Goal: Task Accomplishment & Management: Complete application form

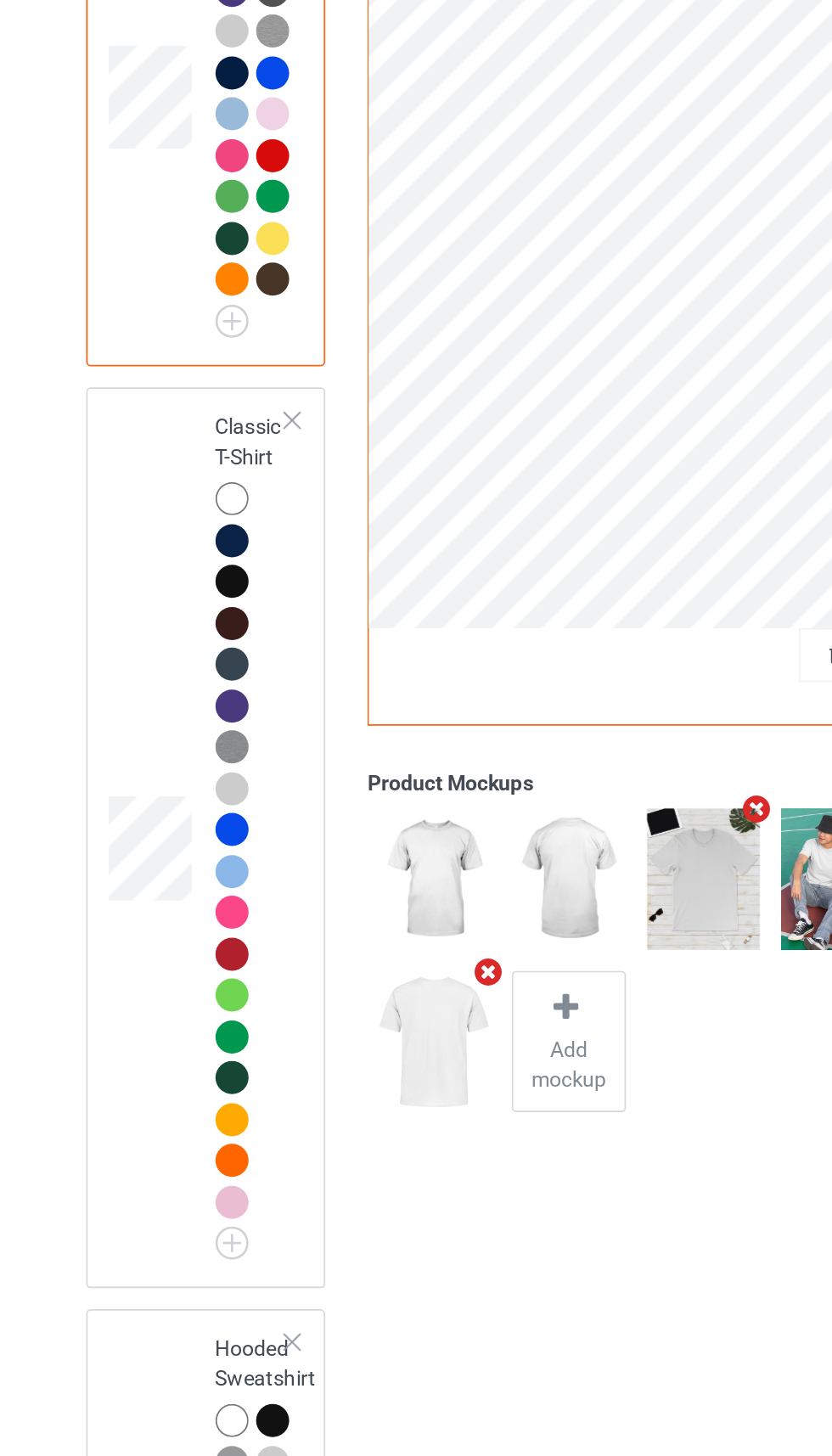
click at [184, 633] on div at bounding box center [192, 628] width 19 height 19
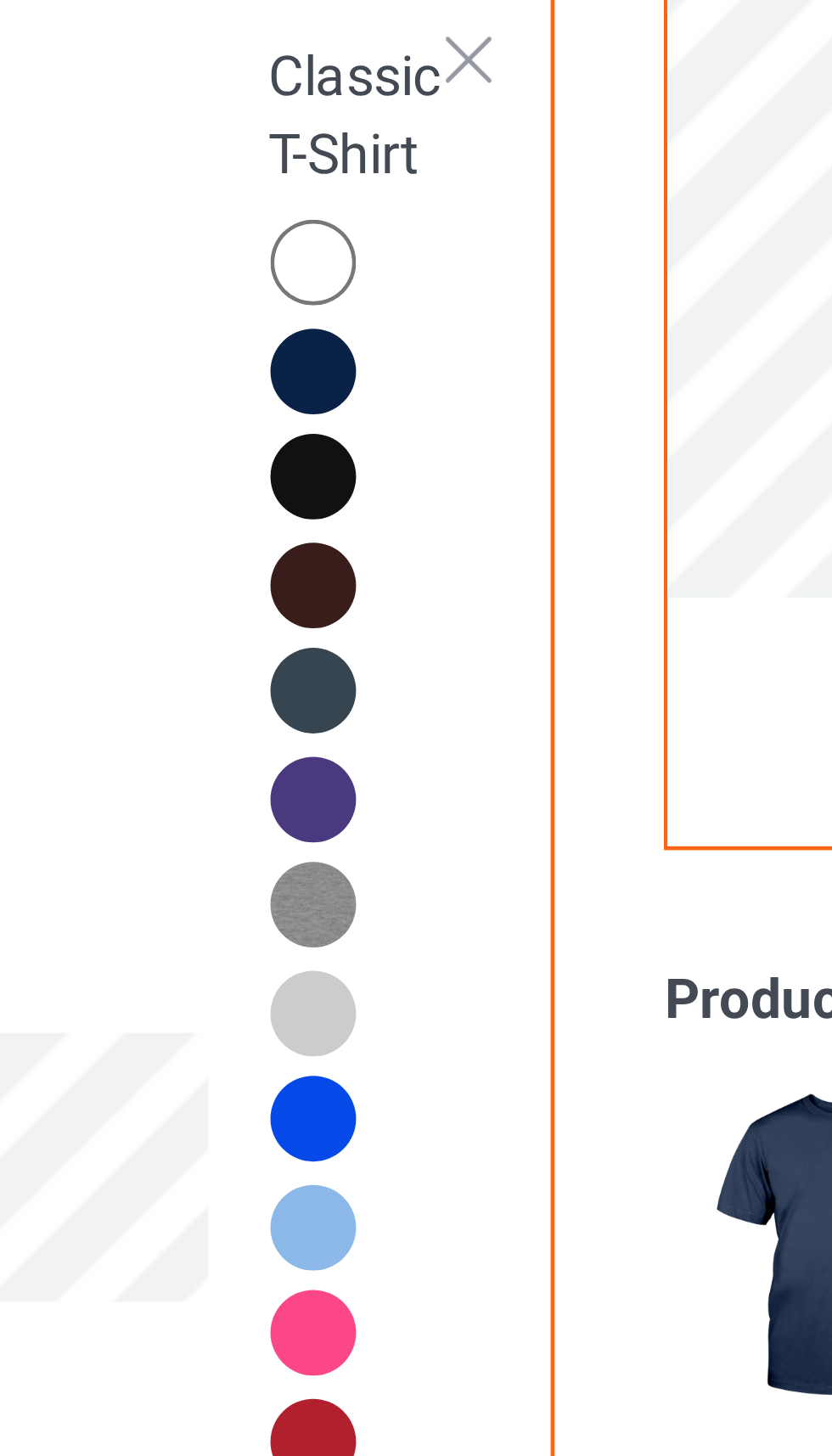
click at [187, 654] on div at bounding box center [192, 651] width 19 height 19
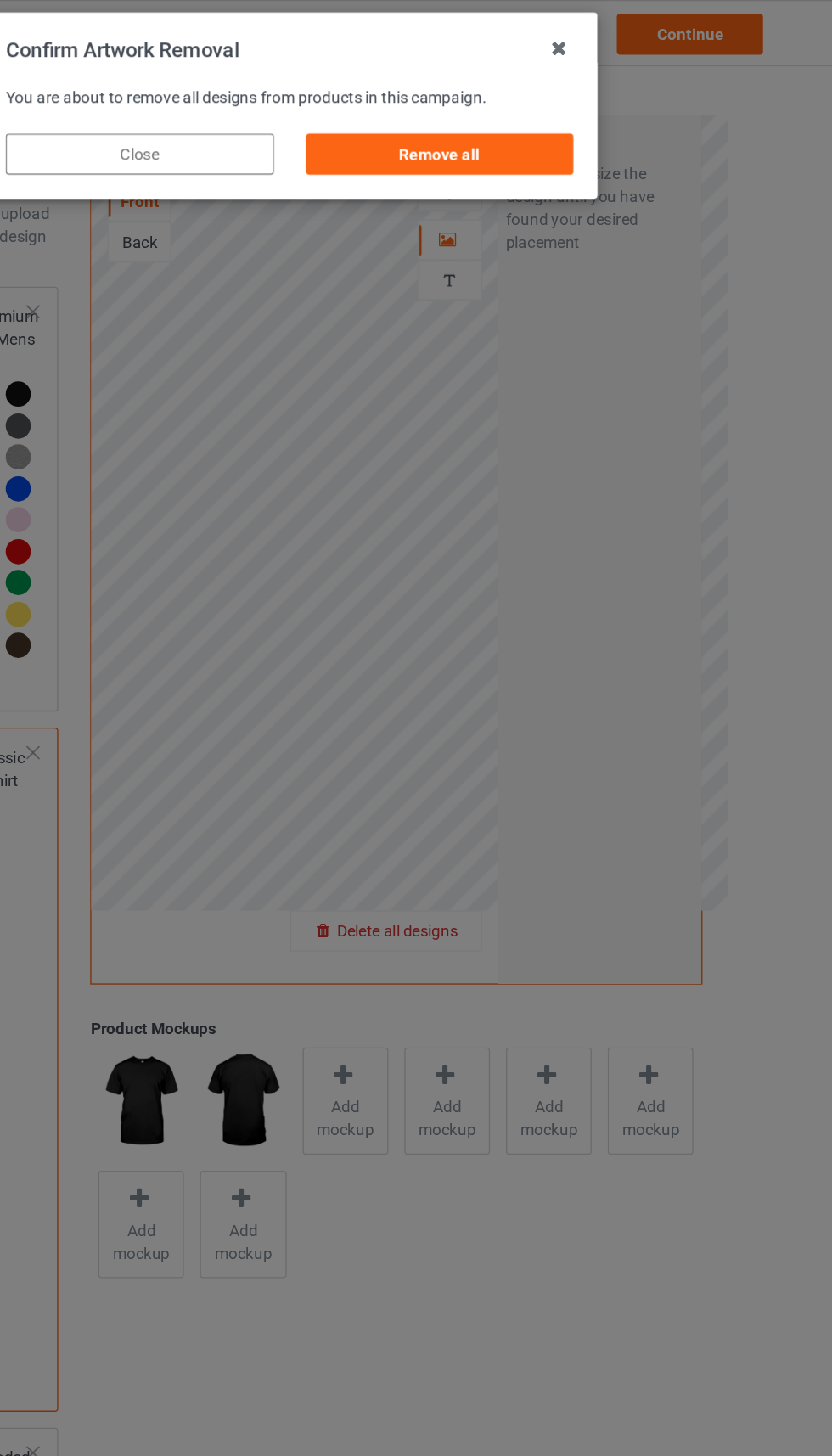
click at [480, 117] on div "Remove all" at bounding box center [528, 114] width 199 height 31
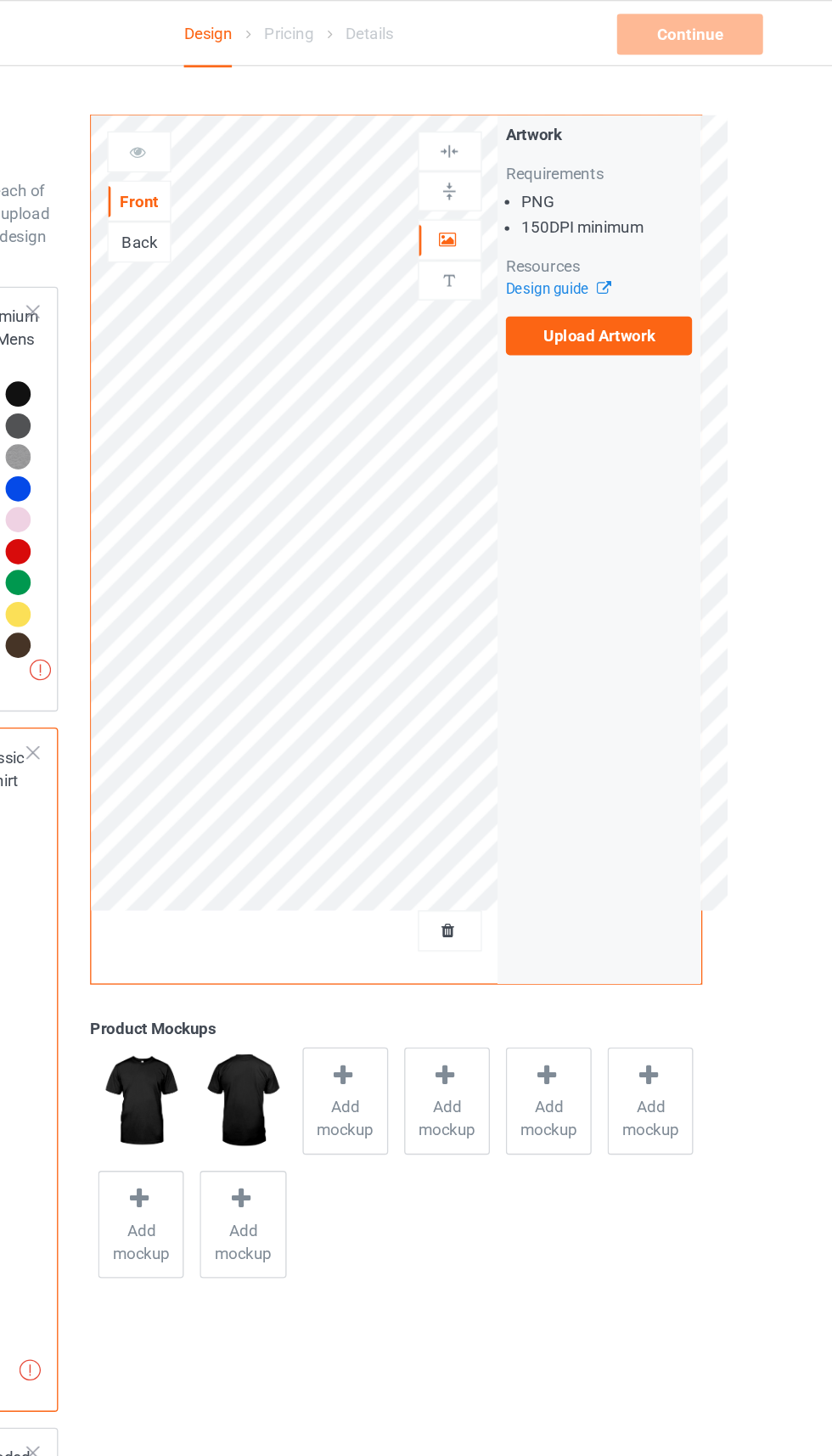
click at [683, 256] on label "Upload Artwork" at bounding box center [647, 250] width 139 height 29
click at [0, 0] on input "Upload Artwork" at bounding box center [0, 0] width 0 height 0
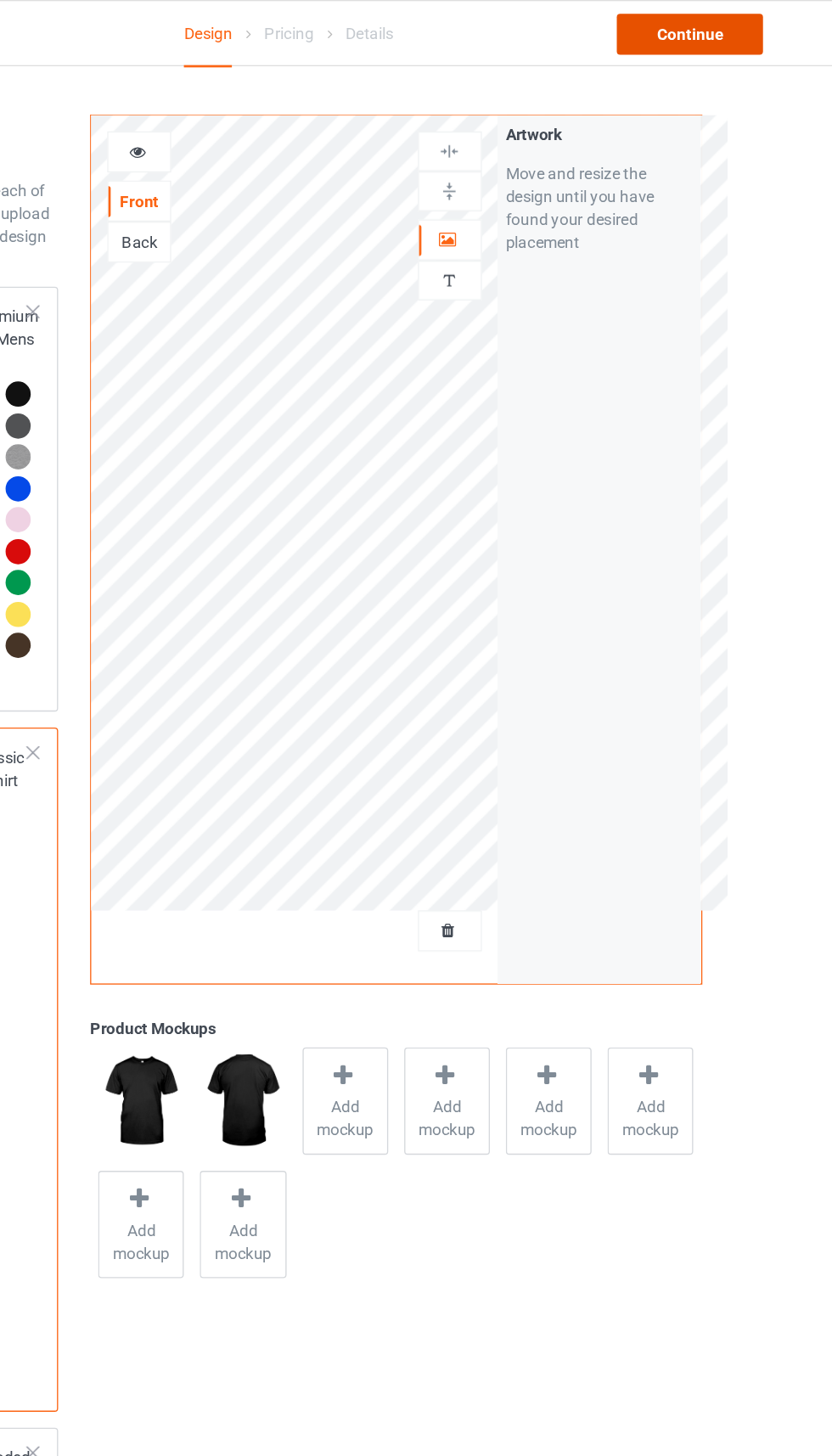
click at [746, 26] on div "Continue" at bounding box center [715, 26] width 109 height 31
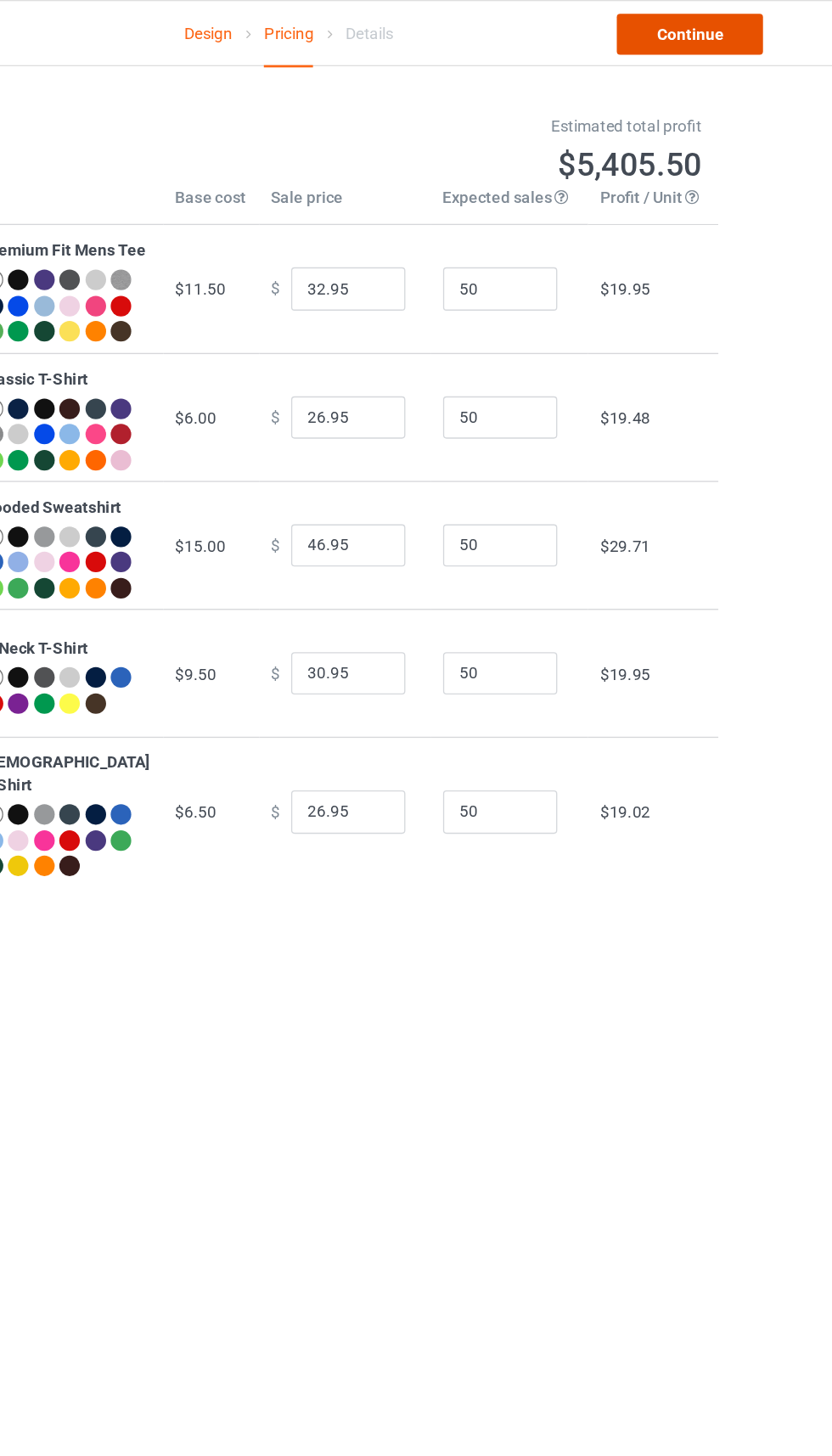
click at [686, 25] on link "Continue" at bounding box center [715, 26] width 109 height 31
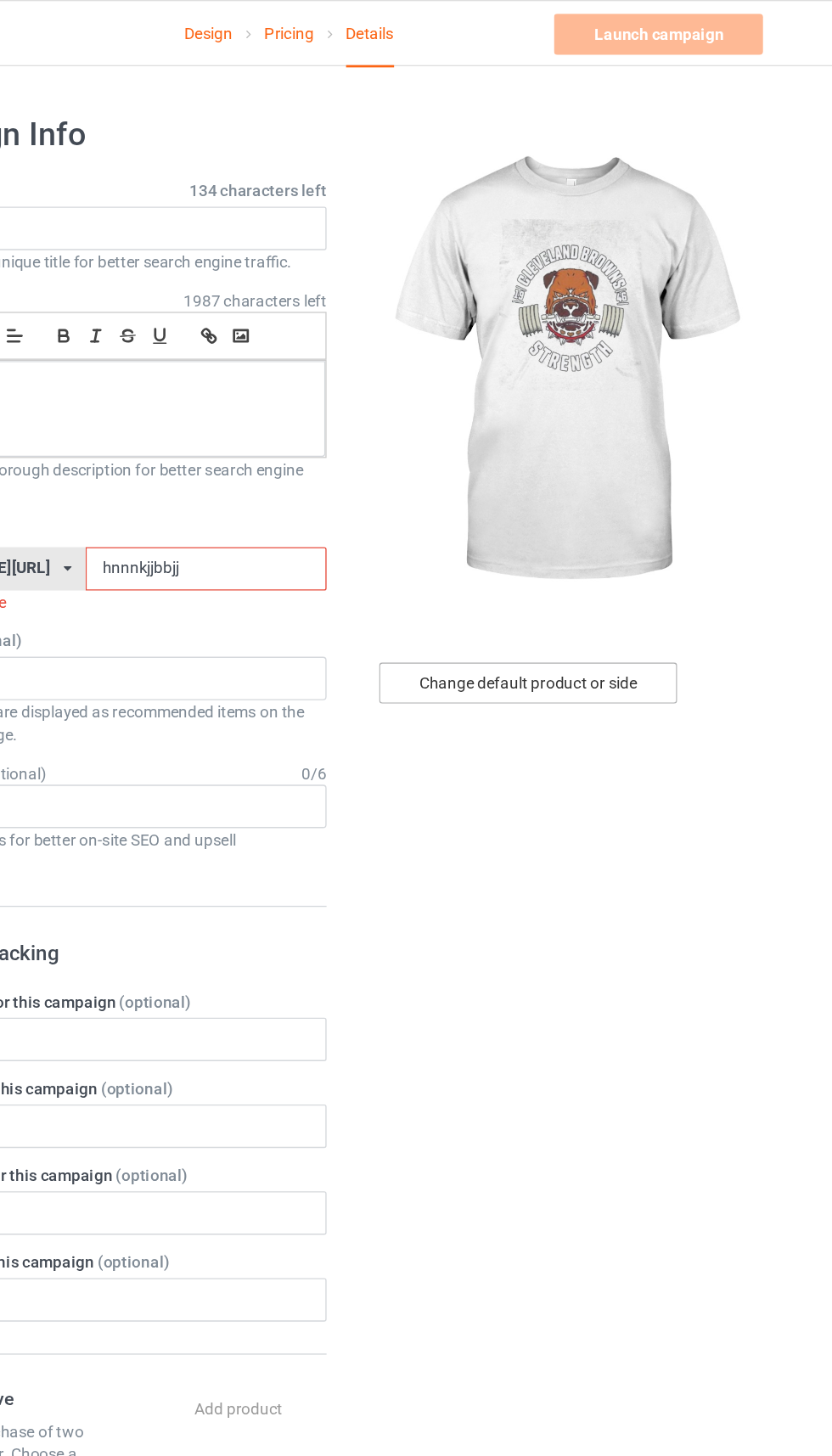
click at [621, 512] on div "Change default product or side" at bounding box center [593, 508] width 221 height 31
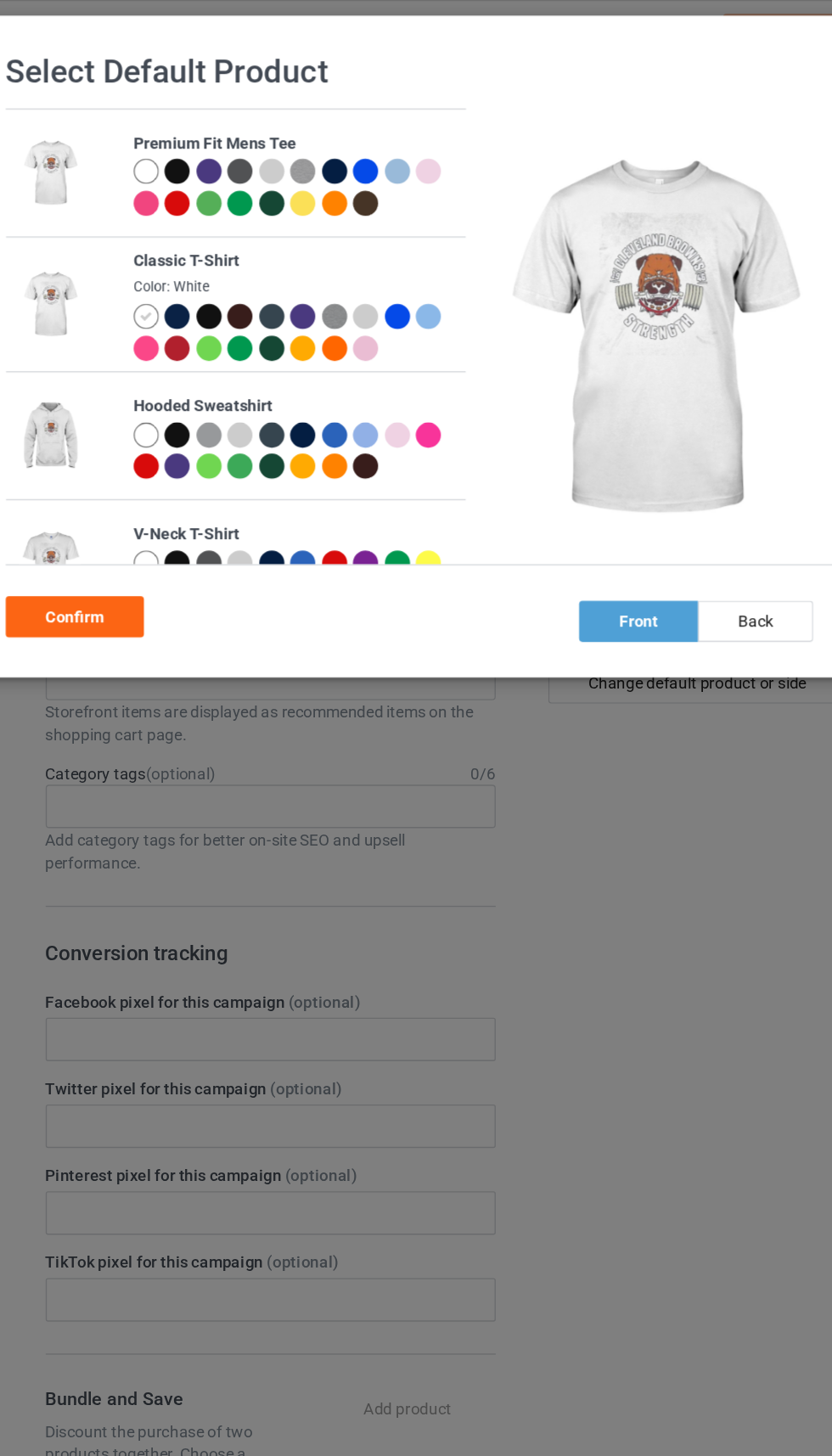
click at [212, 238] on div at bounding box center [207, 236] width 19 height 19
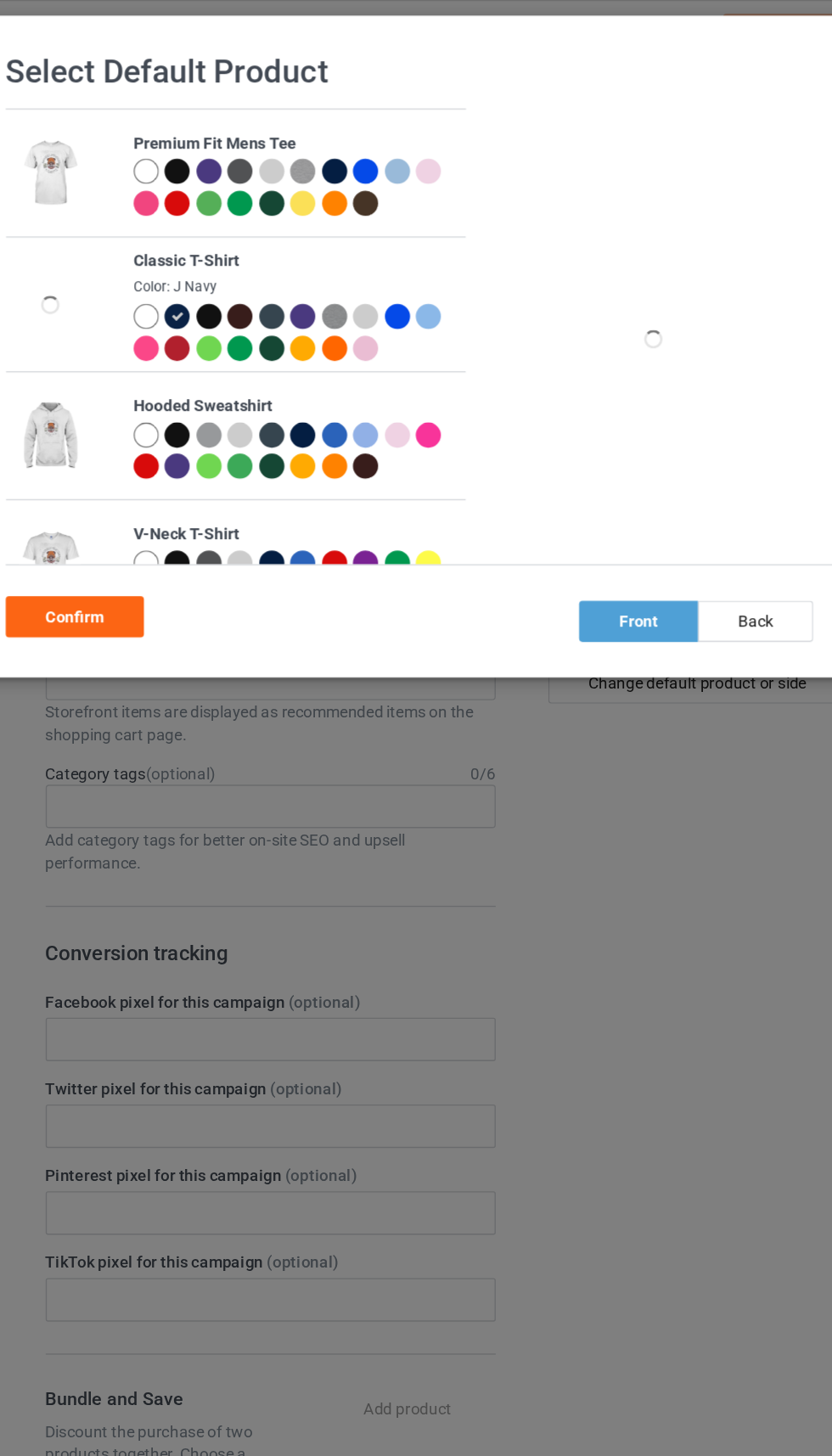
click at [234, 253] on div at bounding box center [231, 260] width 19 height 19
click at [229, 236] on div at bounding box center [231, 236] width 19 height 19
click at [143, 445] on div "Confirm" at bounding box center [132, 459] width 103 height 31
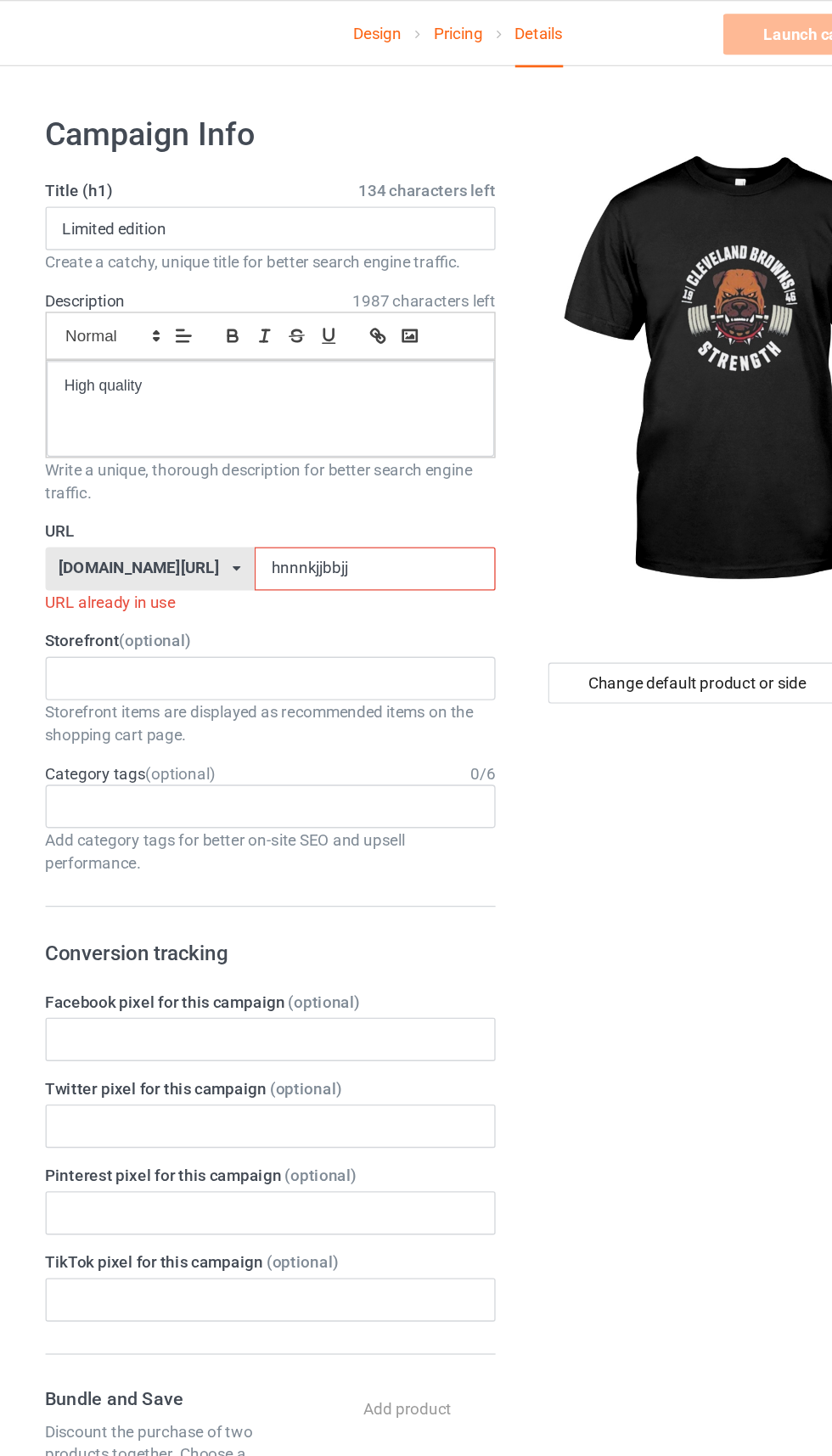
click at [328, 427] on input "hnnnkjjbbjj" at bounding box center [355, 423] width 179 height 32
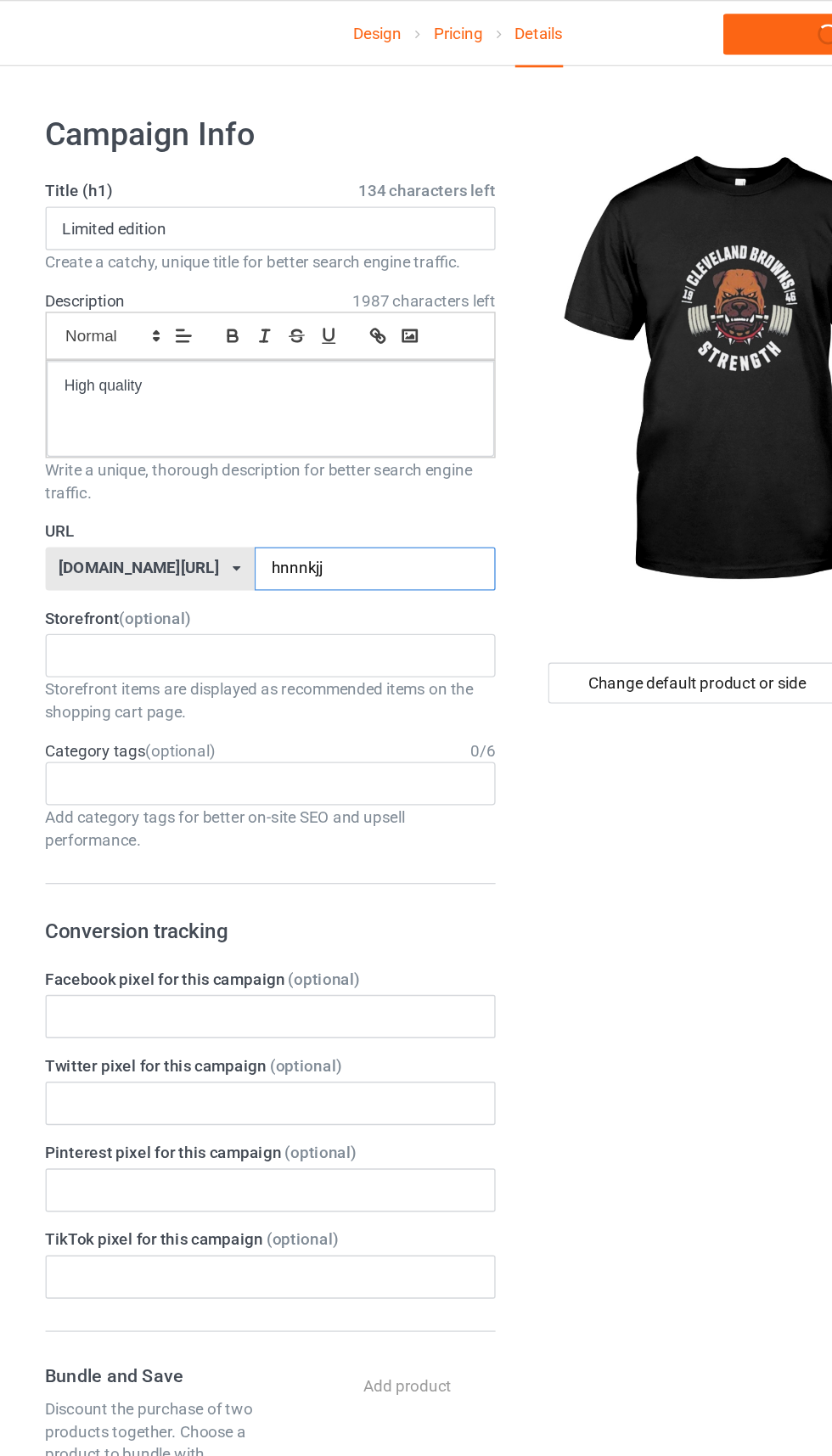
type input "hnnnkj"
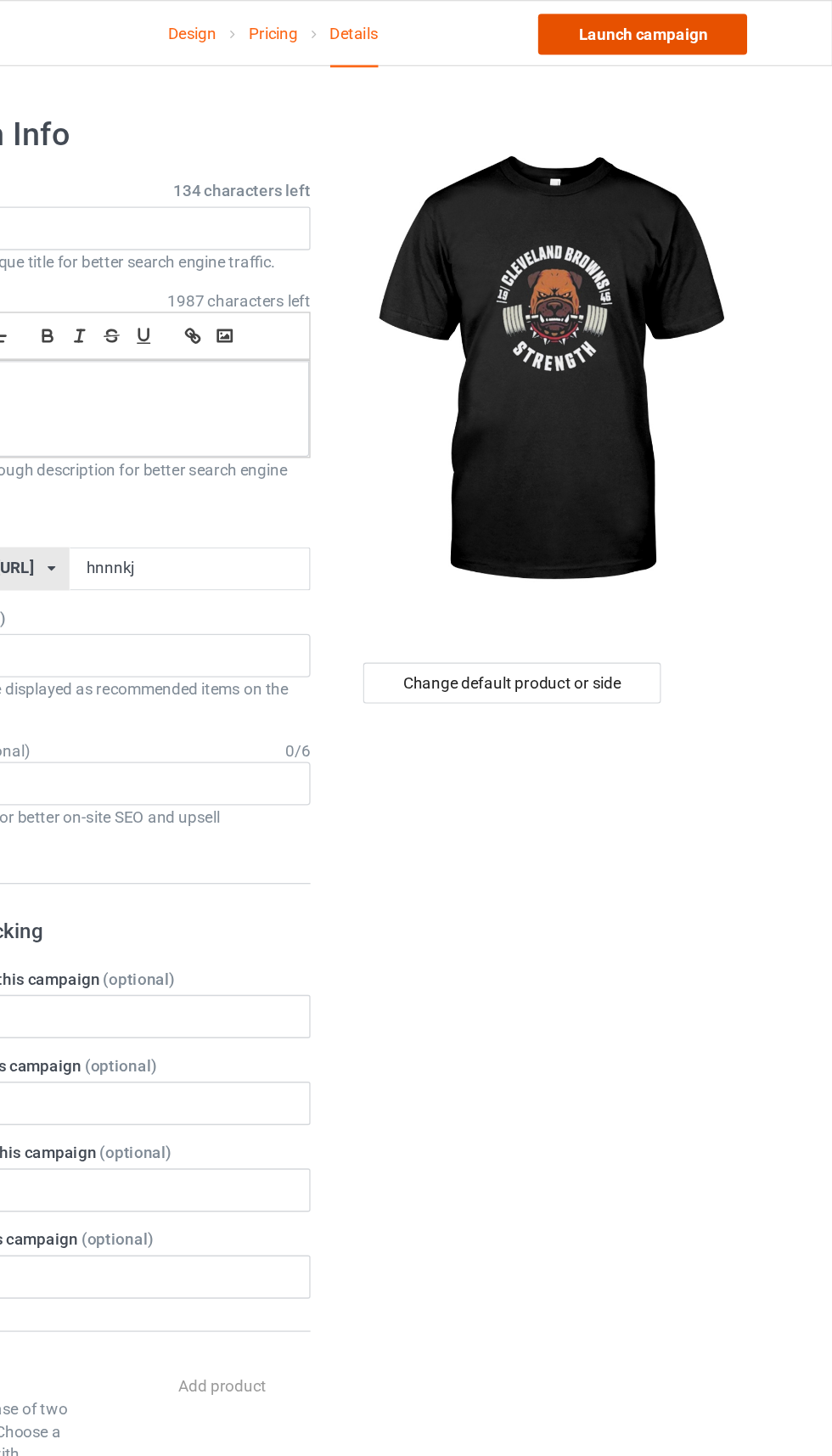
click at [644, 31] on link "Launch campaign" at bounding box center [691, 26] width 156 height 31
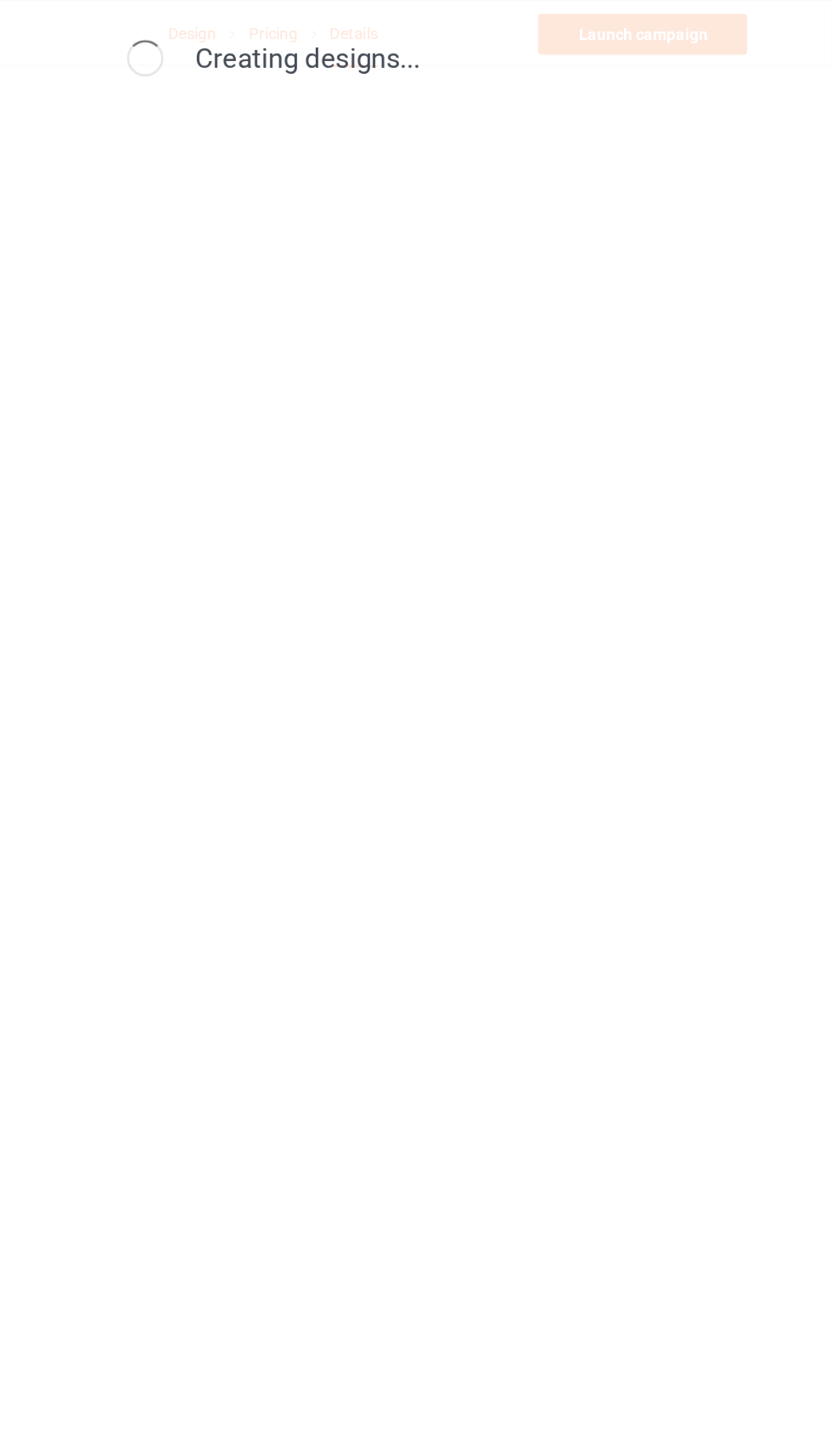
click at [656, 25] on div "Creating designs..." at bounding box center [416, 44] width 732 height 65
